Goal: Navigation & Orientation: Find specific page/section

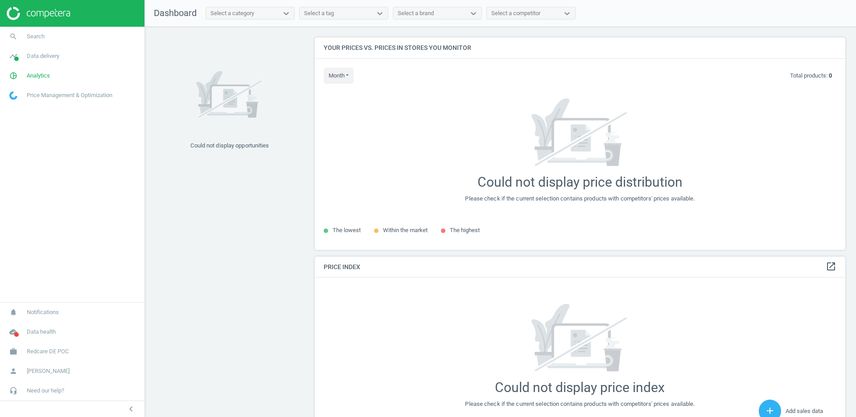
scroll to position [212, 531]
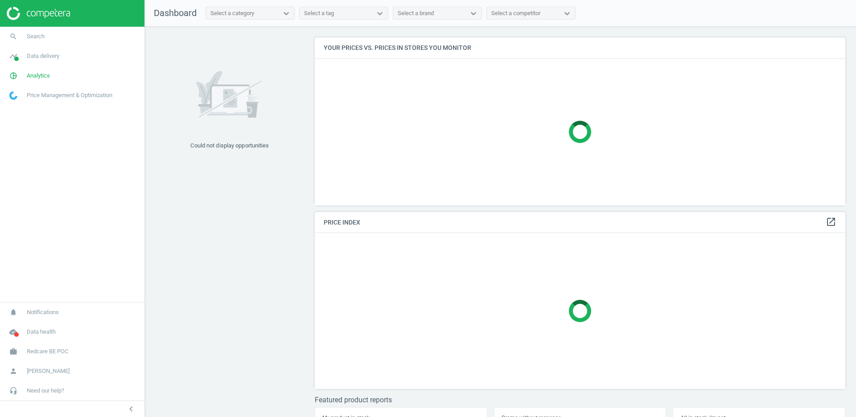
scroll to position [212, 531]
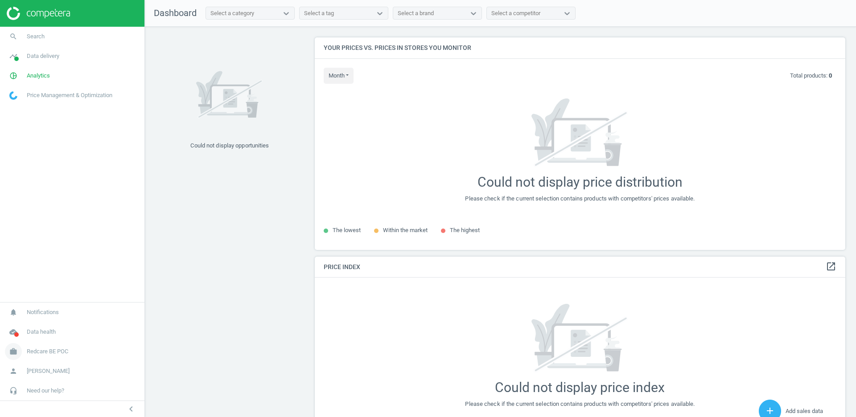
click at [40, 356] on span "Redcare BE POC" at bounding box center [47, 352] width 41 height 8
click at [28, 325] on span "Switch campaign" at bounding box center [30, 325] width 40 height 7
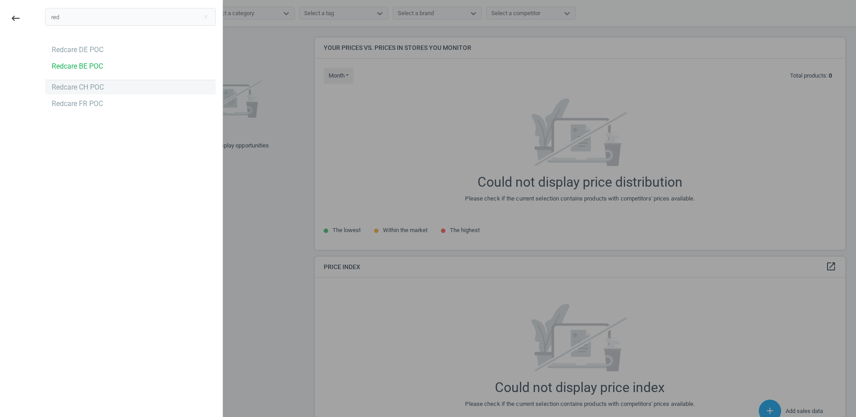
type input "red"
click at [94, 85] on div "Redcare CH POC" at bounding box center [78, 88] width 52 height 10
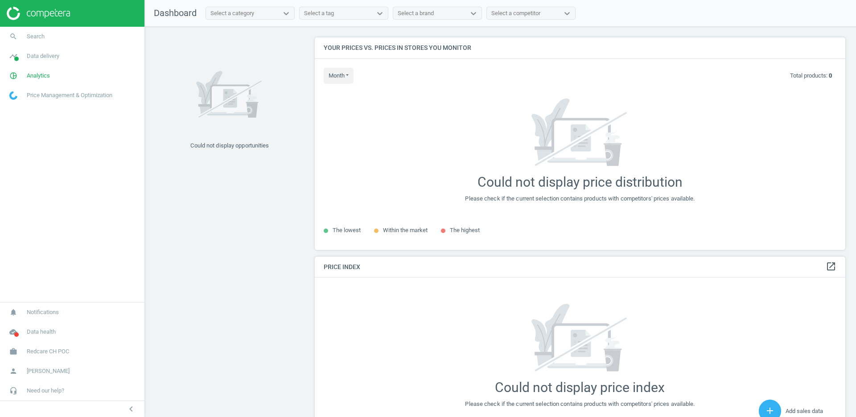
scroll to position [212, 531]
click at [48, 346] on link "work Redcare CH POC" at bounding box center [72, 352] width 145 height 20
click at [28, 327] on span "Switch campaign" at bounding box center [30, 325] width 40 height 7
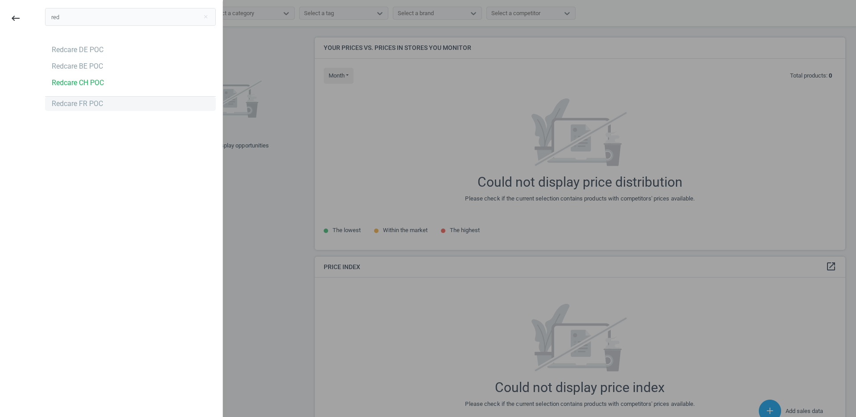
type input "red"
click at [115, 103] on div "Redcare FR POC" at bounding box center [130, 104] width 171 height 14
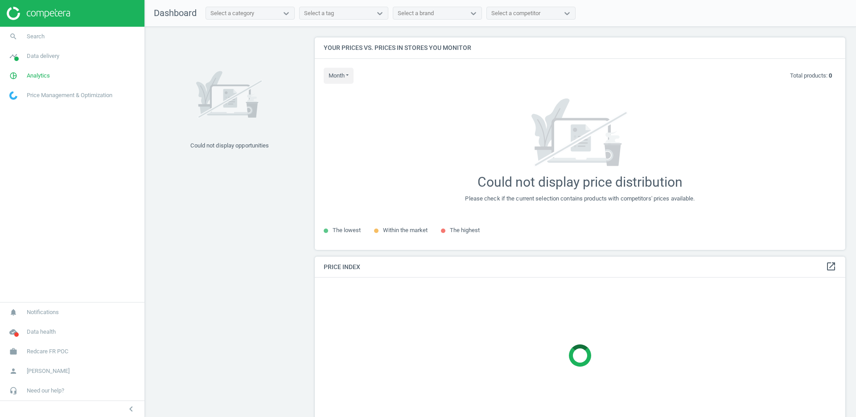
scroll to position [212, 531]
